Goal: Use online tool/utility: Utilize a website feature to perform a specific function

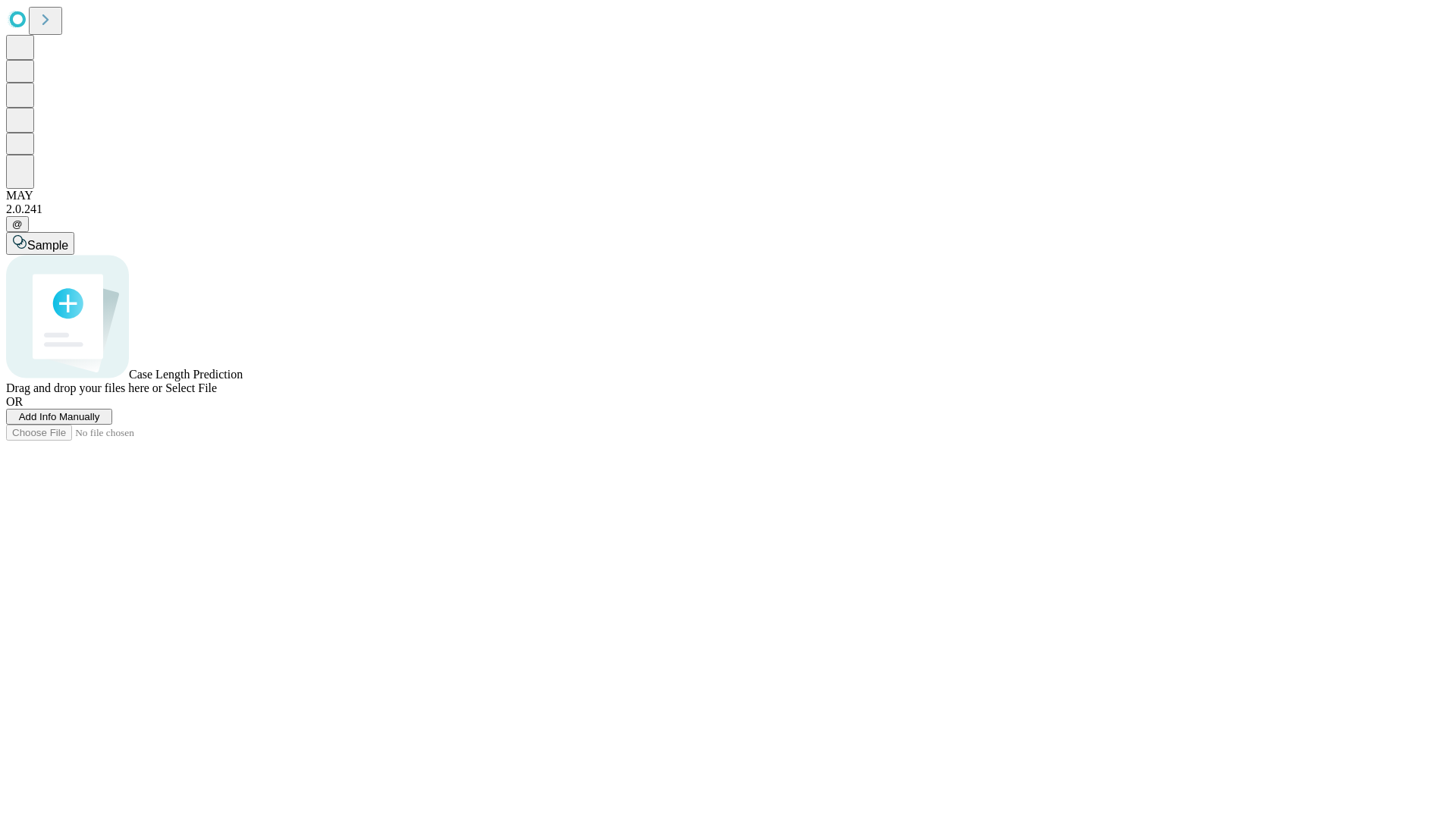
click at [100, 423] on span "Add Info Manually" at bounding box center [59, 416] width 81 height 11
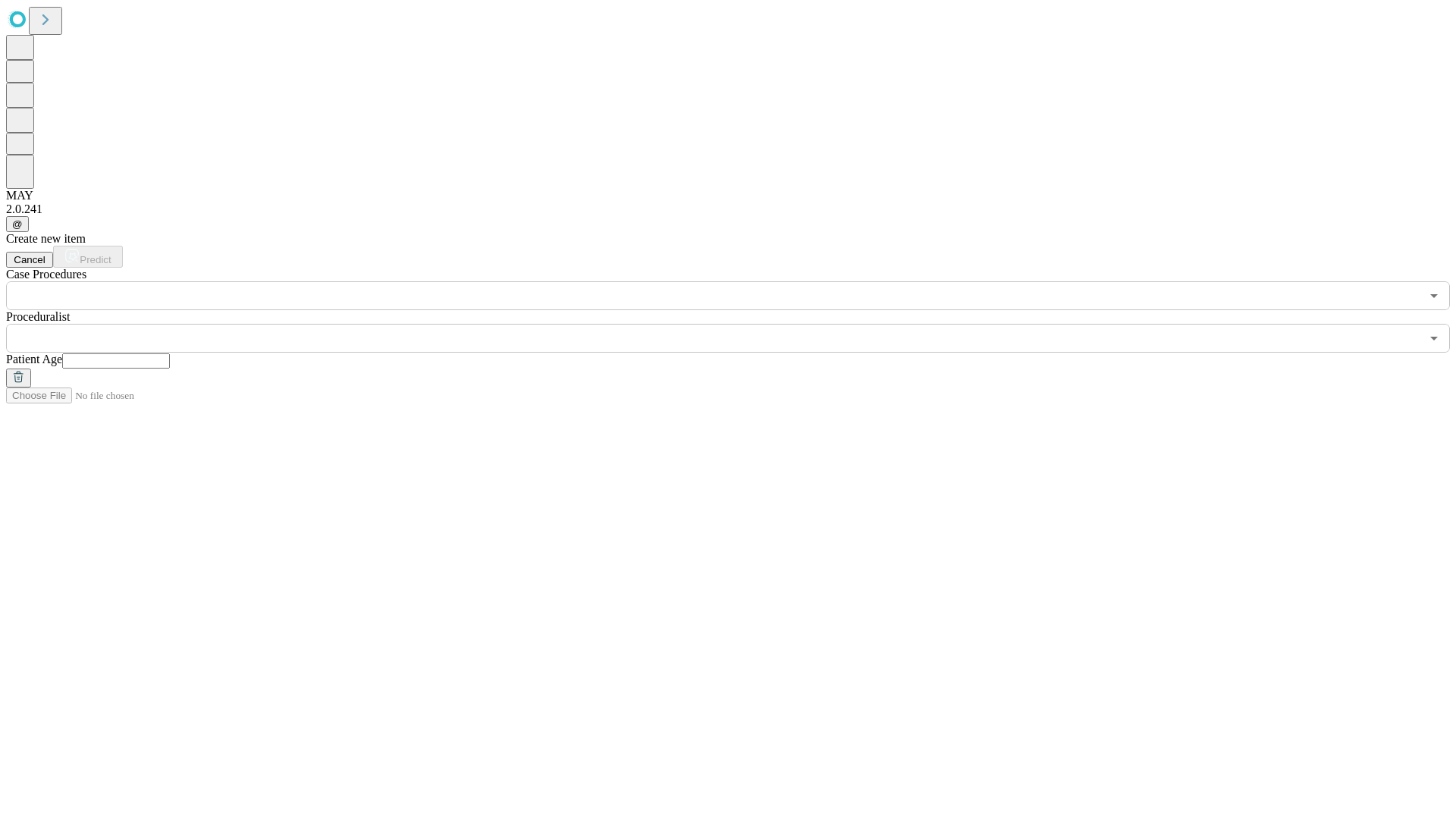
click at [170, 353] on input "text" at bounding box center [116, 361] width 107 height 15
type input "**"
click at [739, 324] on input "text" at bounding box center [712, 338] width 1414 height 29
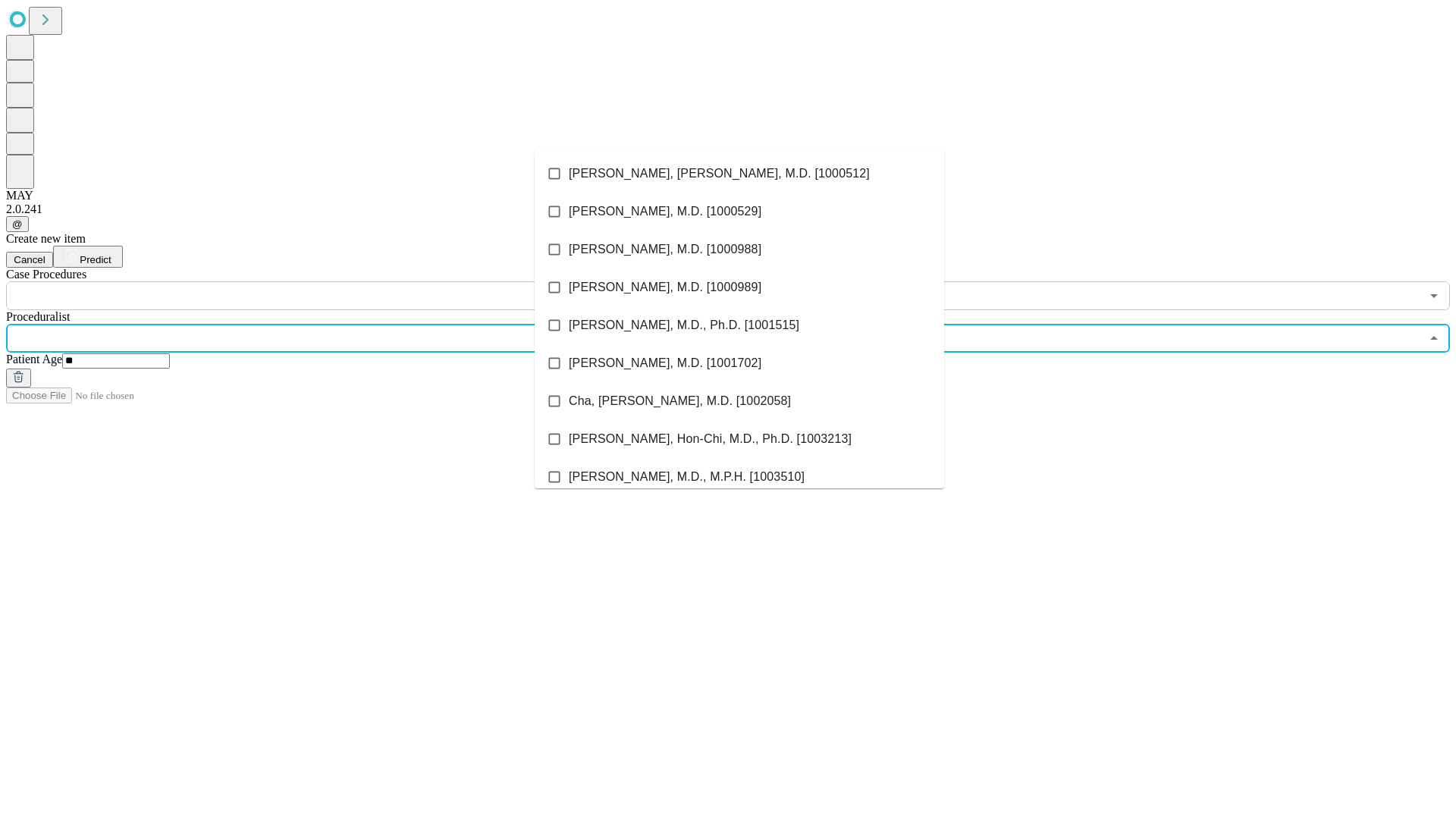
click at [739, 173] on li "[PERSON_NAME], [PERSON_NAME], M.D. [1000512]" at bounding box center [739, 173] width 409 height 38
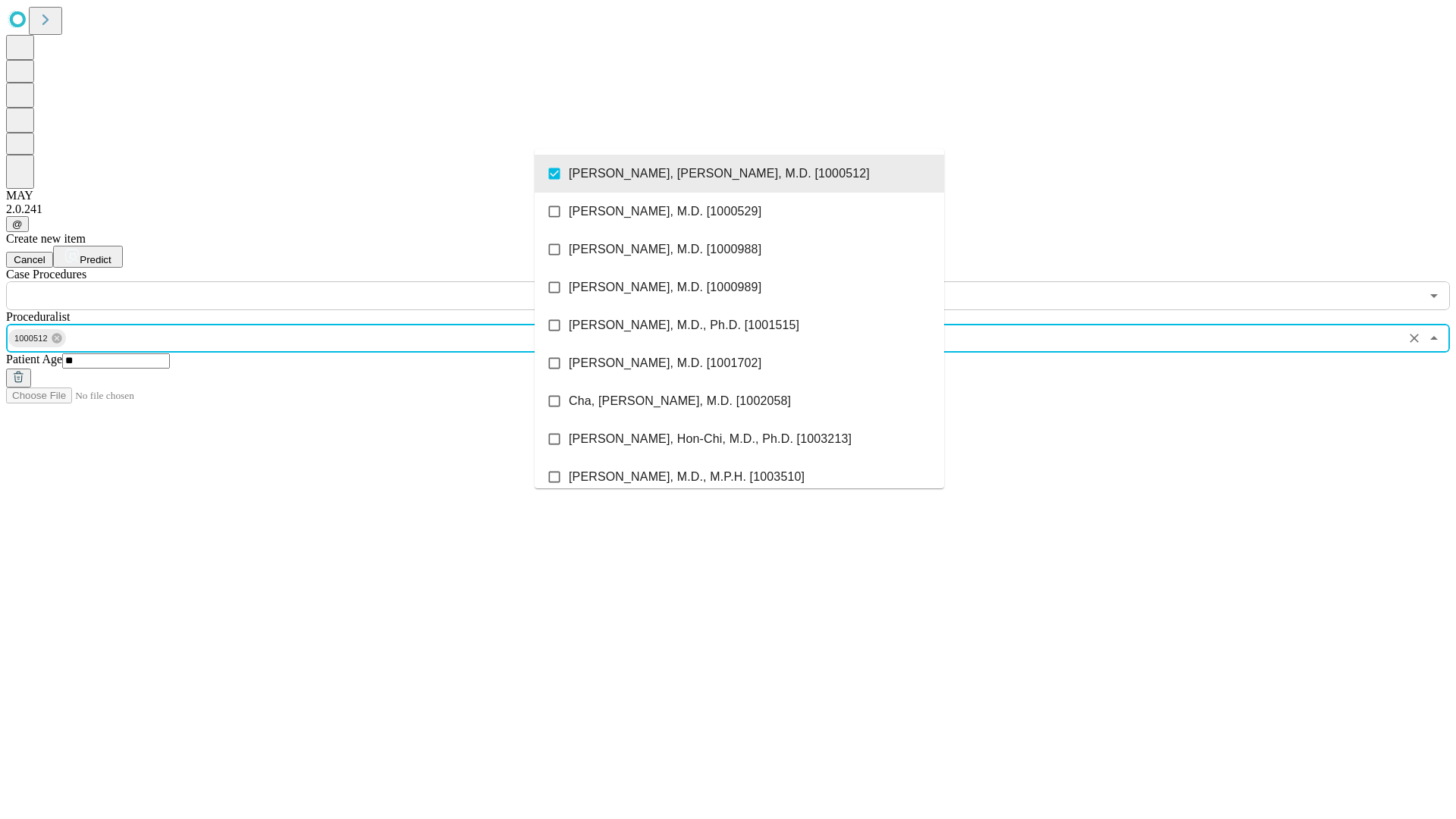
click at [319, 281] on input "text" at bounding box center [712, 296] width 1414 height 29
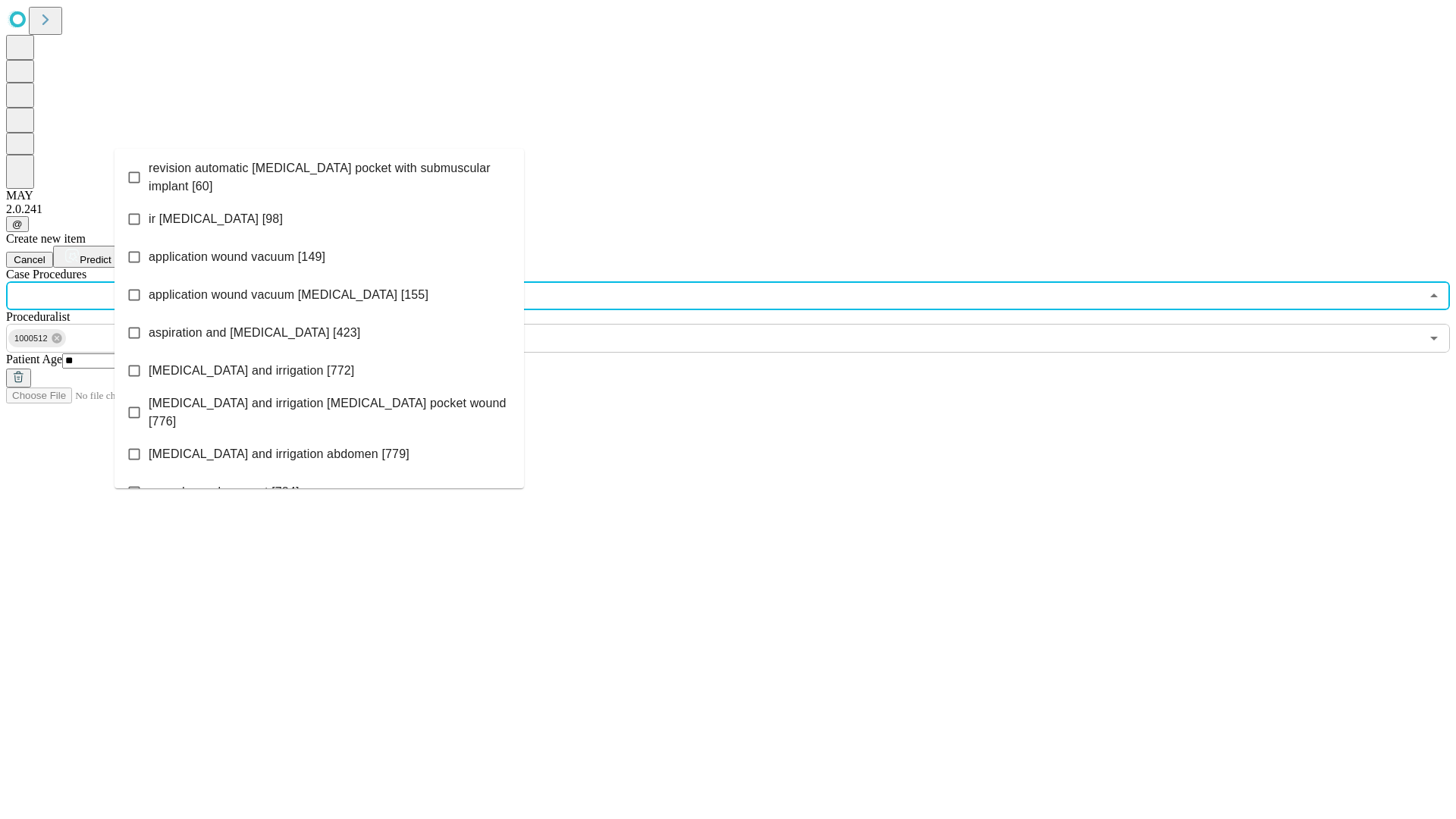
click at [319, 173] on span "revision automatic [MEDICAL_DATA] pocket with submuscular implant [60]" at bounding box center [330, 177] width 363 height 36
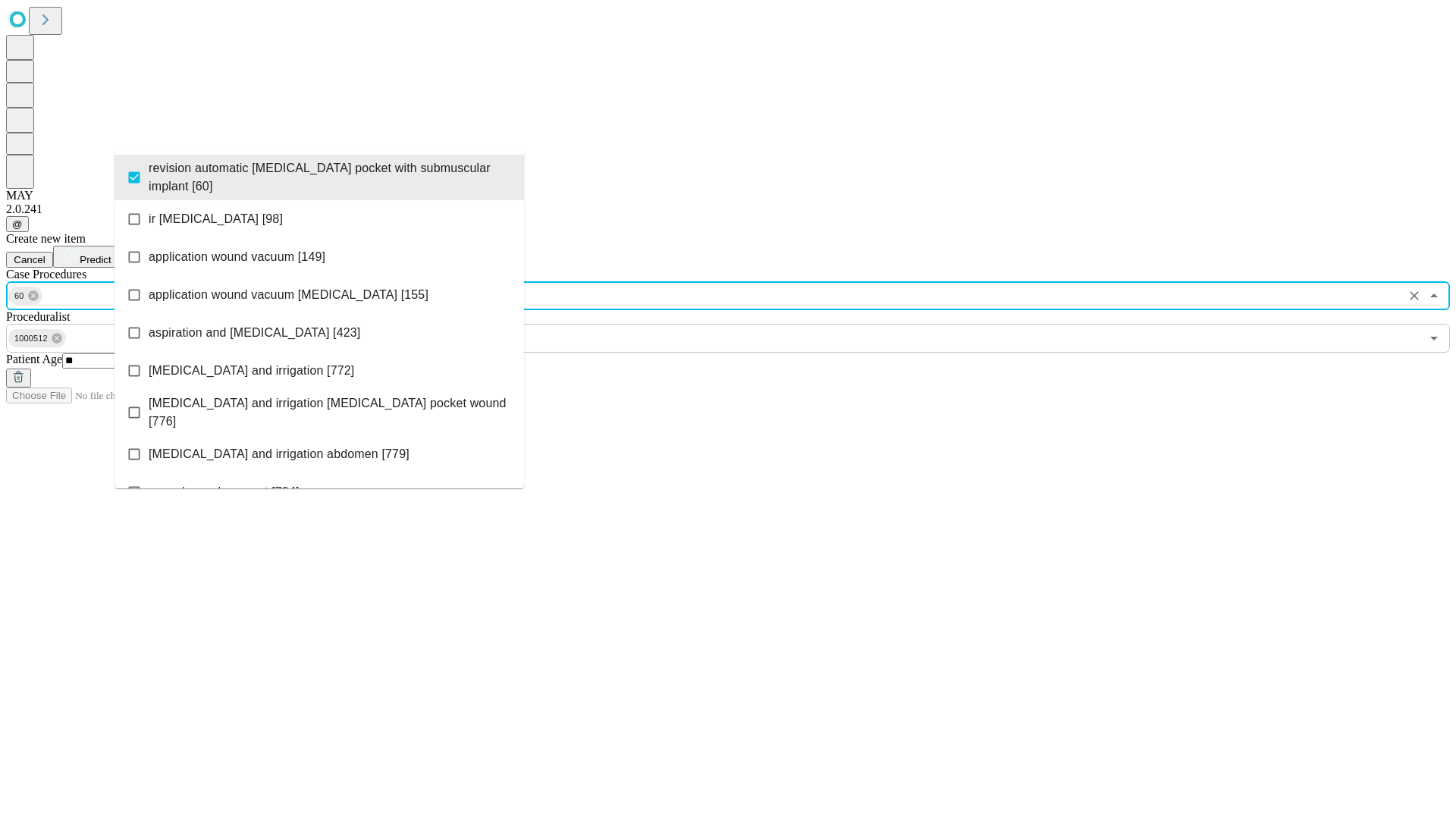
click at [111, 254] on span "Predict" at bounding box center [95, 259] width 31 height 11
